Goal: Task Accomplishment & Management: Use online tool/utility

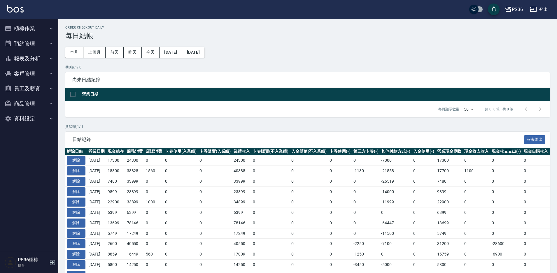
click at [28, 32] on button "櫃檯作業" at bounding box center [29, 28] width 54 height 15
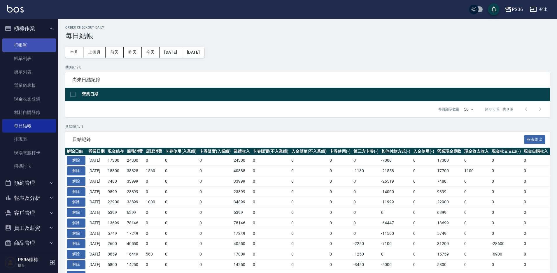
click at [41, 44] on link "打帳單" at bounding box center [29, 45] width 54 height 13
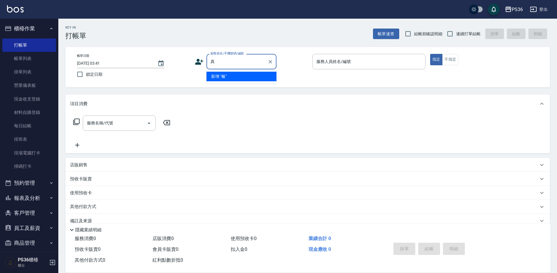
type input "榛"
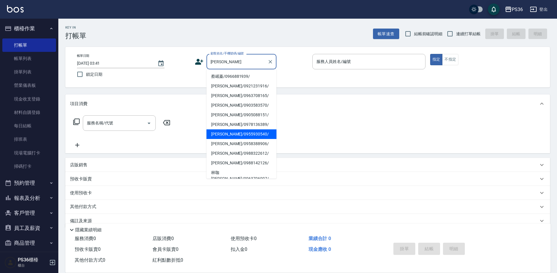
click at [238, 132] on li "[PERSON_NAME]/0955930540/" at bounding box center [242, 135] width 70 height 10
type input "[PERSON_NAME]/0955930540/"
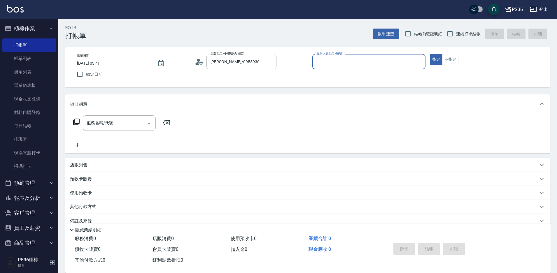
type input "小樂-0"
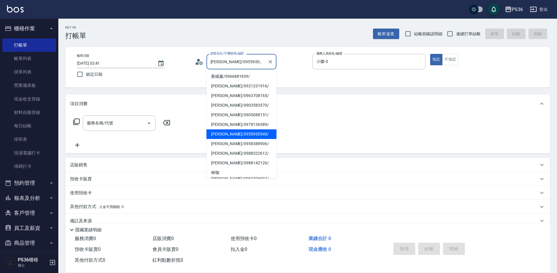
click at [224, 63] on input "[PERSON_NAME]/0955930540/" at bounding box center [237, 62] width 56 height 10
drag, startPoint x: 222, startPoint y: 62, endPoint x: 201, endPoint y: 67, distance: 21.4
click at [201, 67] on div "顧客姓名/手機號碼/編號 [PERSON_NAME]/0955930540/ 顧客姓名/手機號碼/編號" at bounding box center [251, 61] width 113 height 15
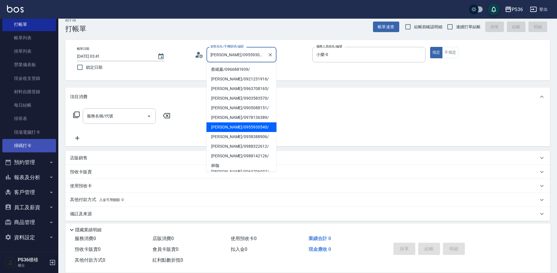
scroll to position [11, 0]
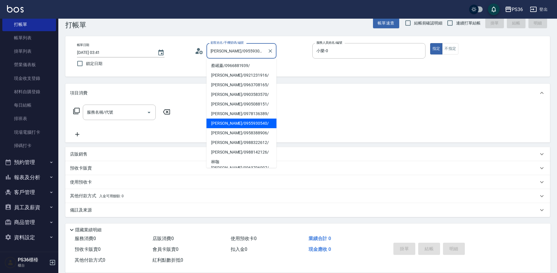
click at [23, 192] on button "客戶管理" at bounding box center [29, 192] width 54 height 15
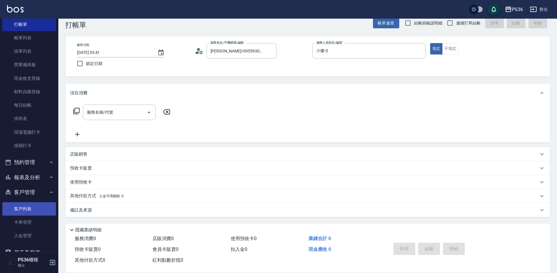
click at [25, 203] on link "客戶列表" at bounding box center [29, 209] width 54 height 13
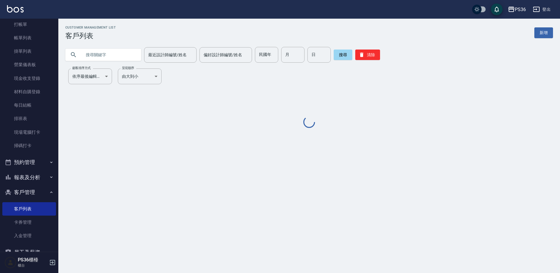
click at [128, 59] on input "text" at bounding box center [109, 55] width 55 height 16
paste input "[PERSON_NAME]"
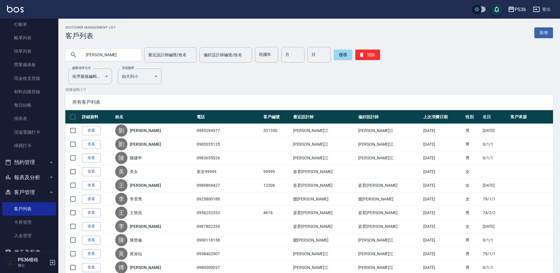
type input "[PERSON_NAME]"
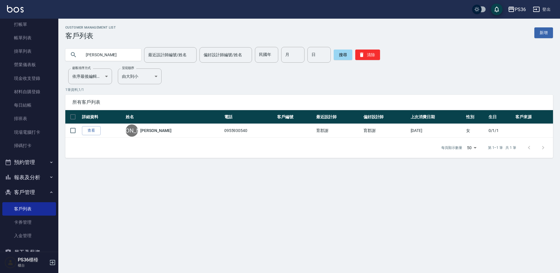
click at [99, 132] on link "查看" at bounding box center [91, 130] width 19 height 9
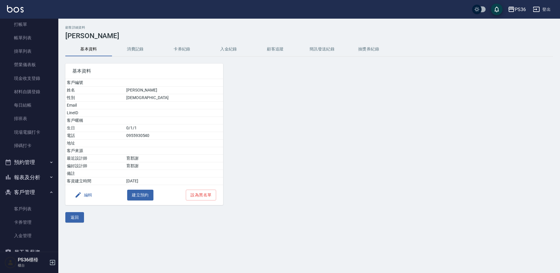
click at [149, 52] on button "消費記錄" at bounding box center [135, 49] width 47 height 14
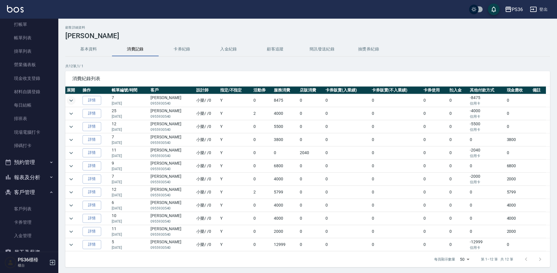
click at [73, 103] on icon "expand row" at bounding box center [71, 100] width 7 height 7
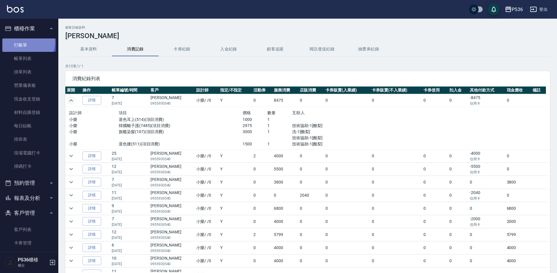
click at [26, 42] on link "打帳單" at bounding box center [29, 45] width 54 height 13
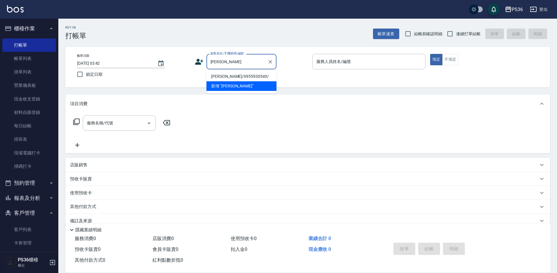
click at [224, 77] on li "[PERSON_NAME]/0955930540/" at bounding box center [242, 77] width 70 height 10
type input "[PERSON_NAME]/0955930540/"
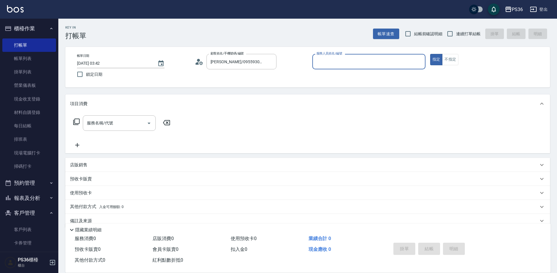
type input "小樂-0"
click at [78, 121] on icon at bounding box center [76, 121] width 7 height 7
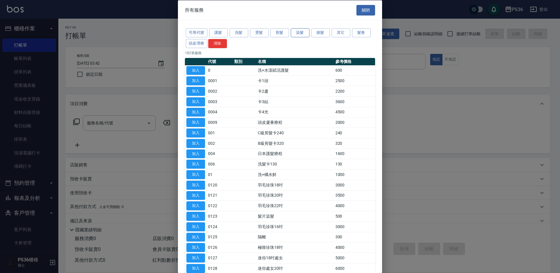
click at [299, 35] on button "染髮" at bounding box center [300, 32] width 19 height 9
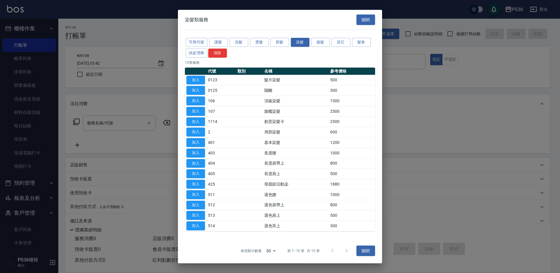
click at [205, 113] on td "加入" at bounding box center [196, 111] width 22 height 11
click at [201, 112] on button "加入" at bounding box center [195, 111] width 19 height 9
type input "旗艦染髮(107)"
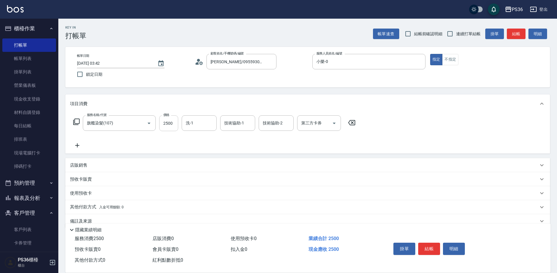
click at [171, 125] on input "2500" at bounding box center [168, 124] width 19 height 16
type input "3000"
click at [75, 123] on icon at bounding box center [76, 122] width 6 height 6
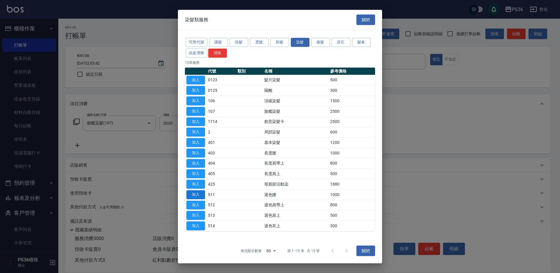
click at [202, 196] on button "加入" at bounding box center [195, 195] width 19 height 9
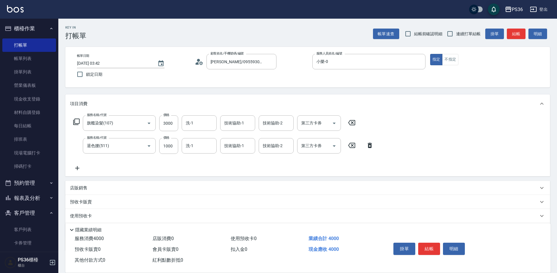
click at [79, 169] on icon at bounding box center [77, 168] width 15 height 7
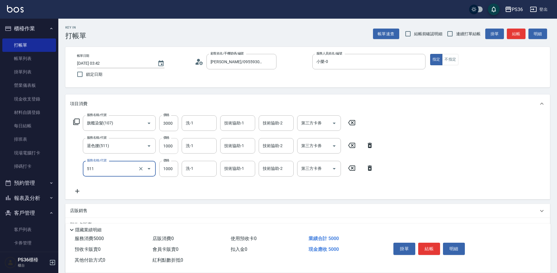
click at [168, 145] on input "1000" at bounding box center [168, 146] width 19 height 16
type input "退色腰(511)"
type input "1500"
click at [168, 145] on input "1000" at bounding box center [168, 146] width 19 height 16
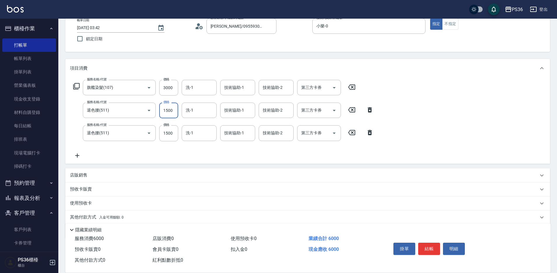
scroll to position [57, 0]
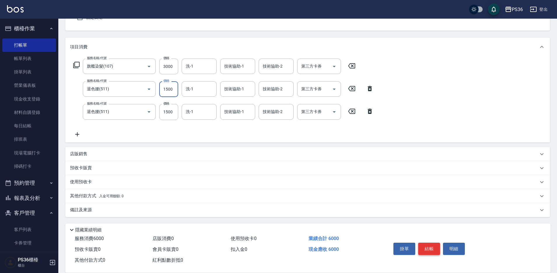
type input "1500"
click at [430, 248] on button "結帳" at bounding box center [429, 249] width 22 height 12
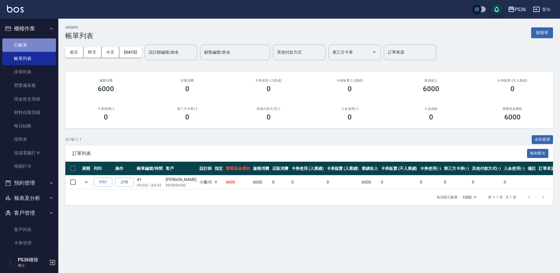
click at [41, 40] on link "打帳單" at bounding box center [29, 45] width 54 height 13
